Goal: Transaction & Acquisition: Purchase product/service

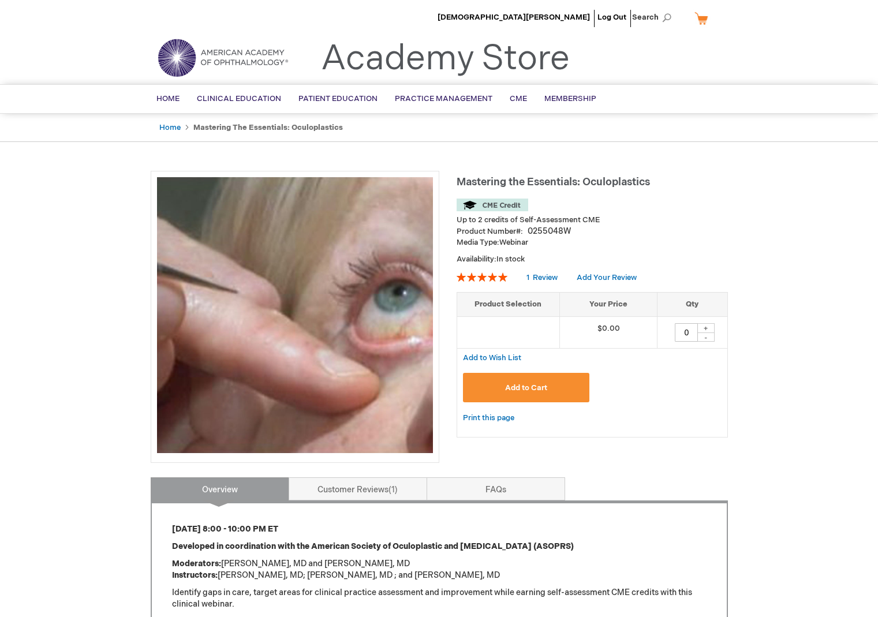
click at [532, 393] on button "Add to Cart" at bounding box center [526, 387] width 127 height 29
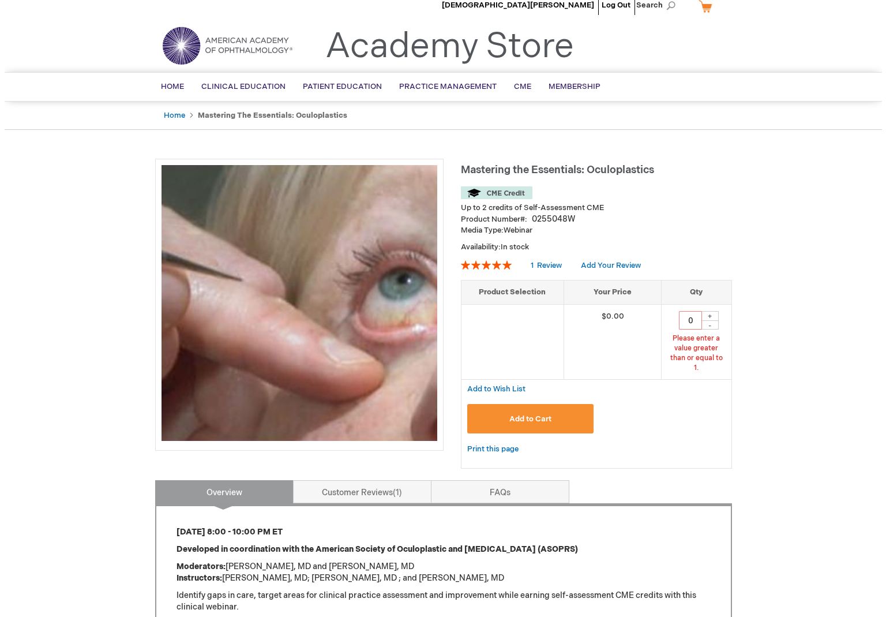
scroll to position [14, 0]
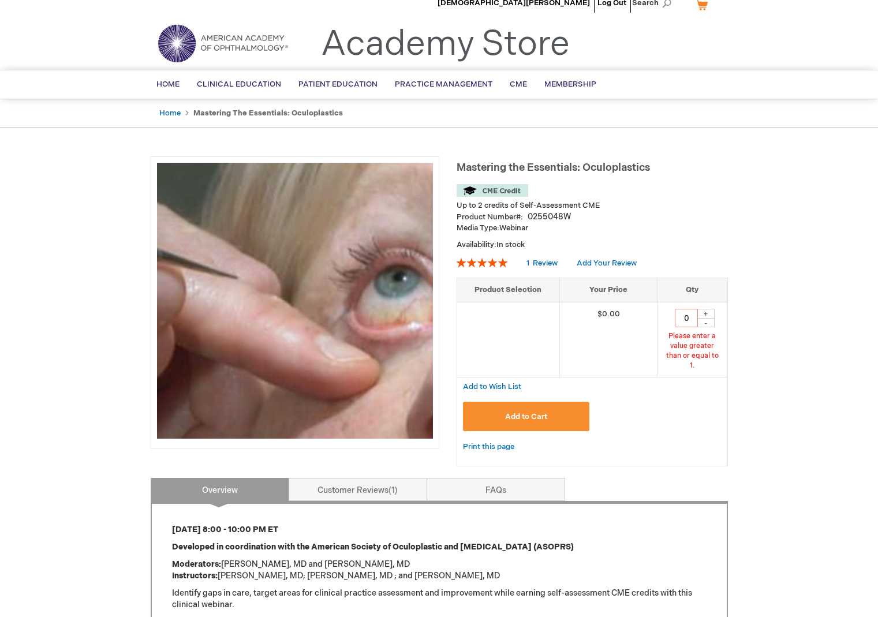
click at [710, 314] on div "+" at bounding box center [705, 314] width 17 height 10
type input "1"
click at [537, 412] on span "Add to Cart" at bounding box center [526, 416] width 42 height 9
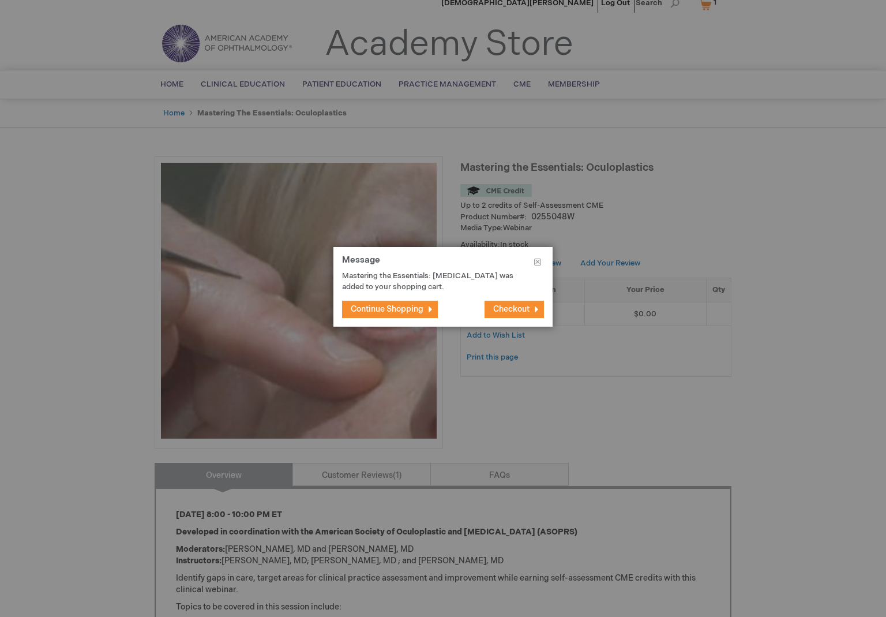
click at [510, 317] on button "Checkout" at bounding box center [514, 309] width 59 height 17
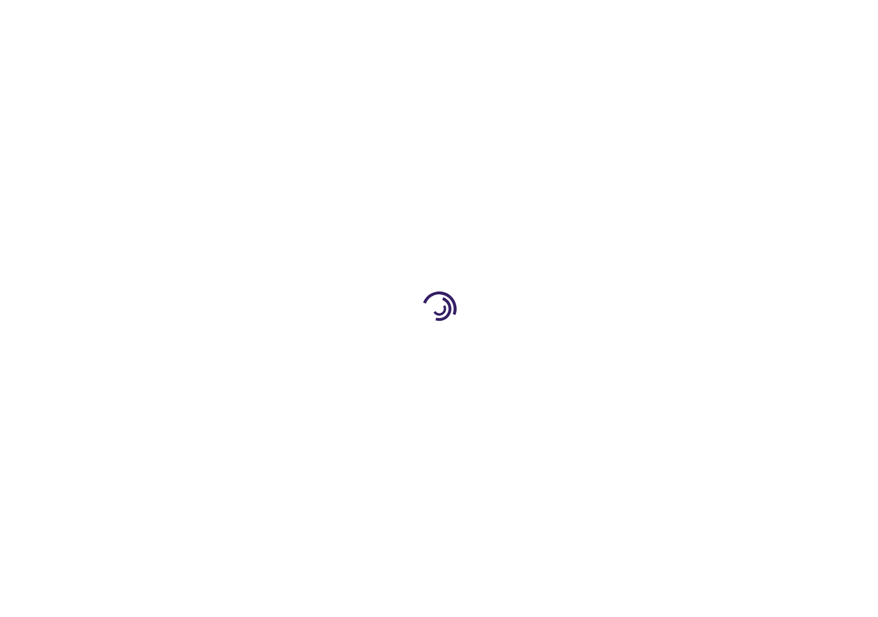
select select "US"
select select "49"
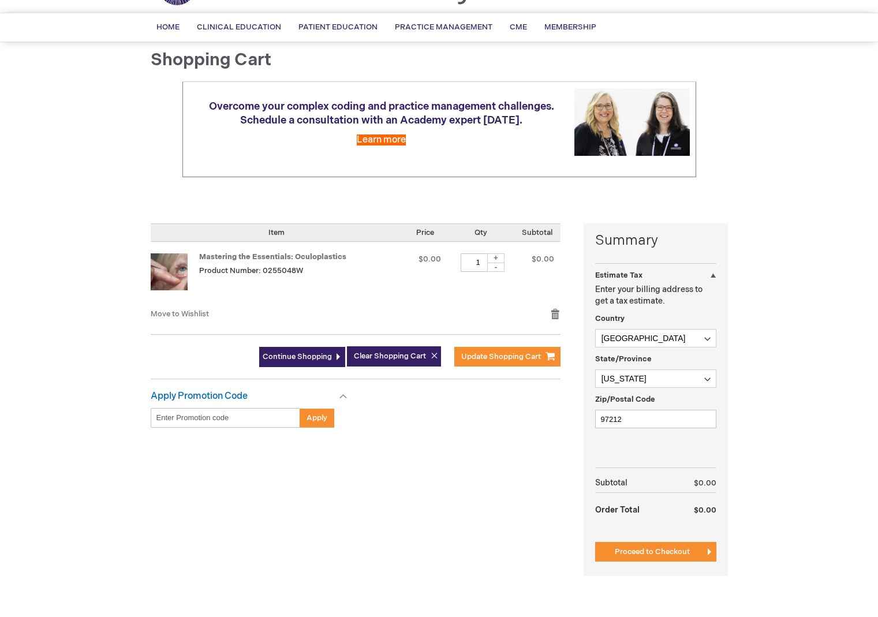
scroll to position [83, 0]
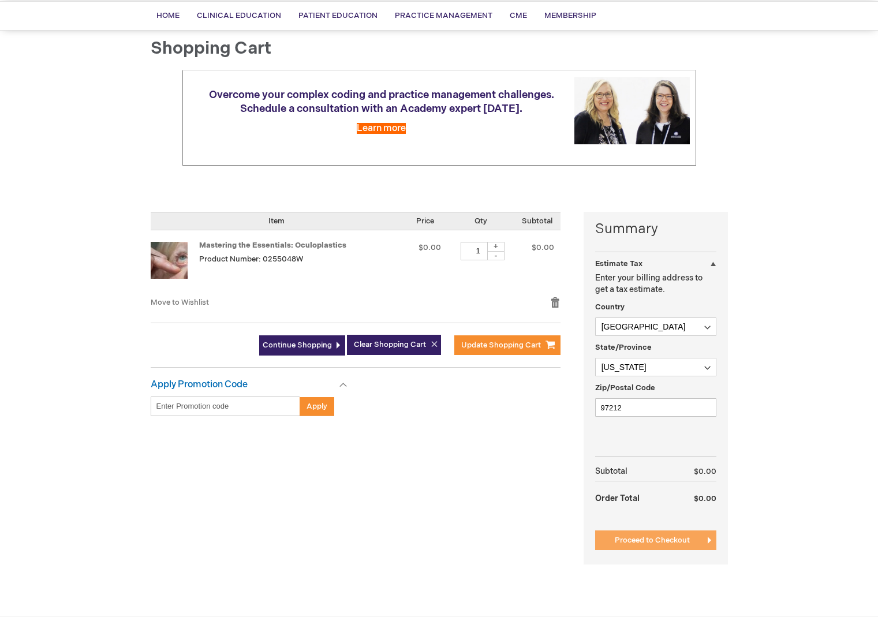
click at [642, 537] on span "Proceed to Checkout" at bounding box center [652, 539] width 75 height 9
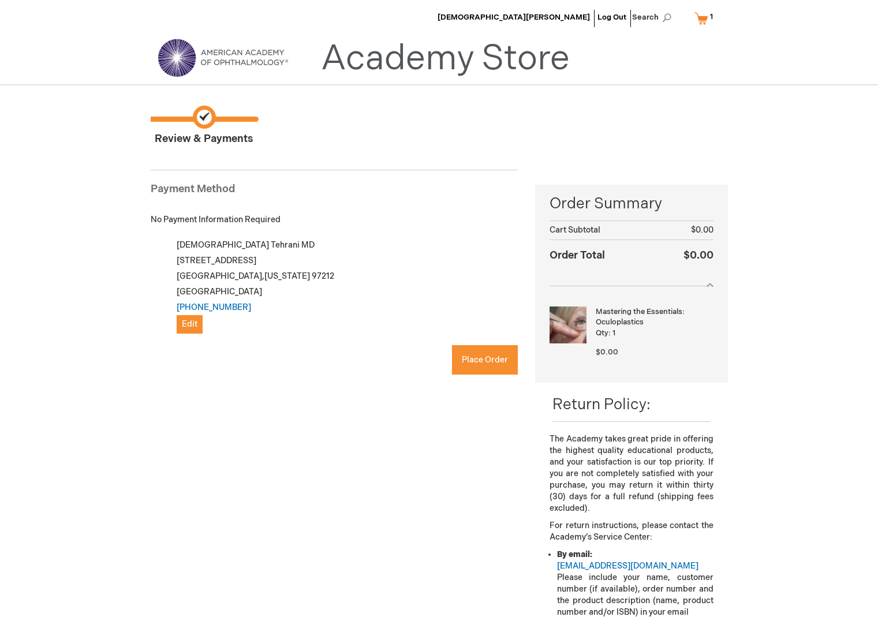
checkbox input "true"
click at [477, 365] on span "Place Order" at bounding box center [485, 360] width 46 height 10
